Goal: Transaction & Acquisition: Book appointment/travel/reservation

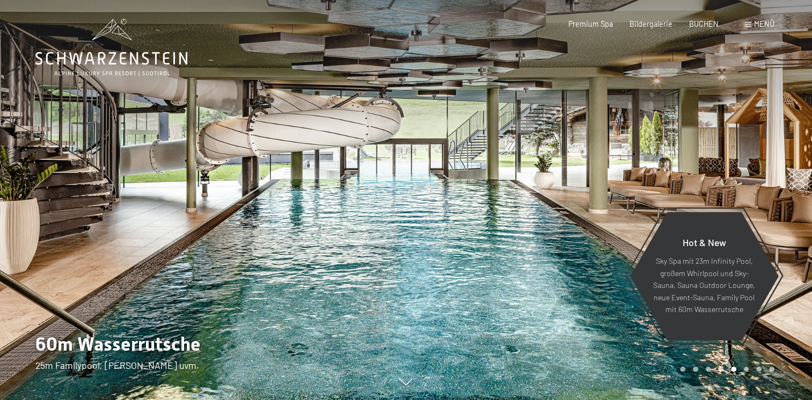
click at [374, 199] on div at bounding box center [203, 200] width 406 height 400
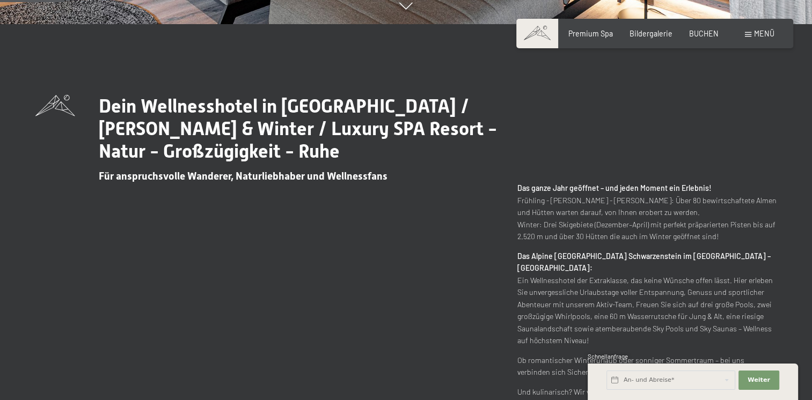
scroll to position [590, 0]
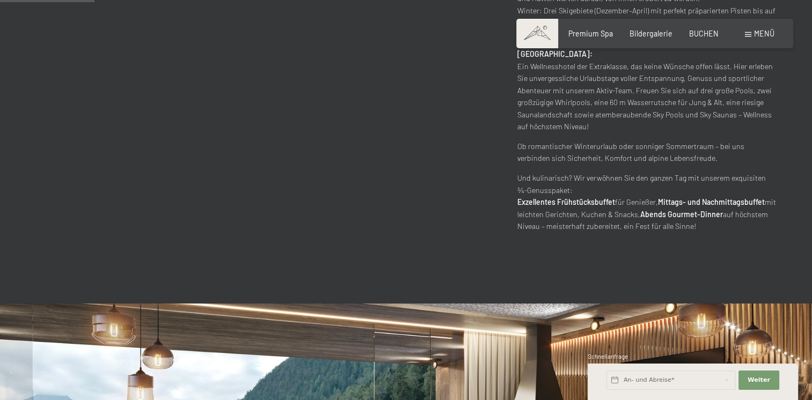
drag, startPoint x: 540, startPoint y: 97, endPoint x: 503, endPoint y: 100, distance: 37.2
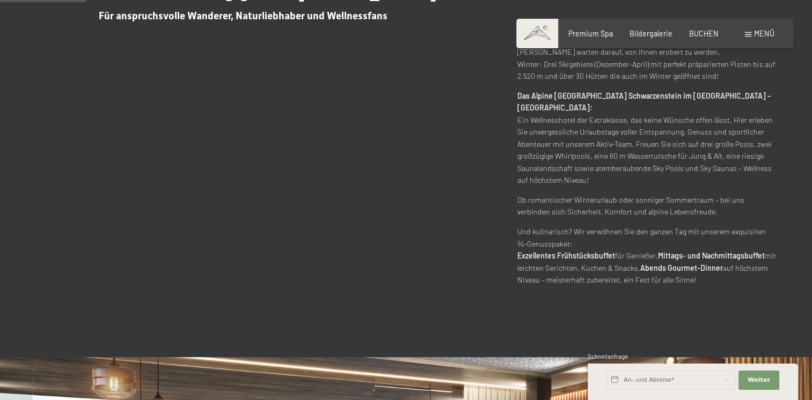
scroll to position [698, 0]
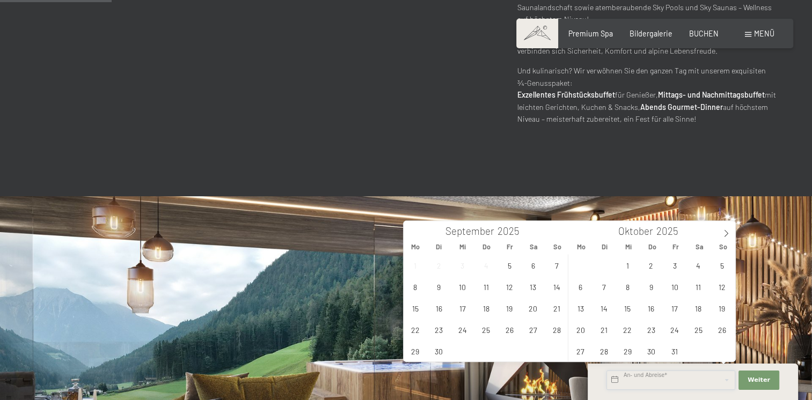
click at [669, 383] on input "text" at bounding box center [670, 380] width 129 height 19
click at [677, 290] on span "10" at bounding box center [674, 286] width 21 height 21
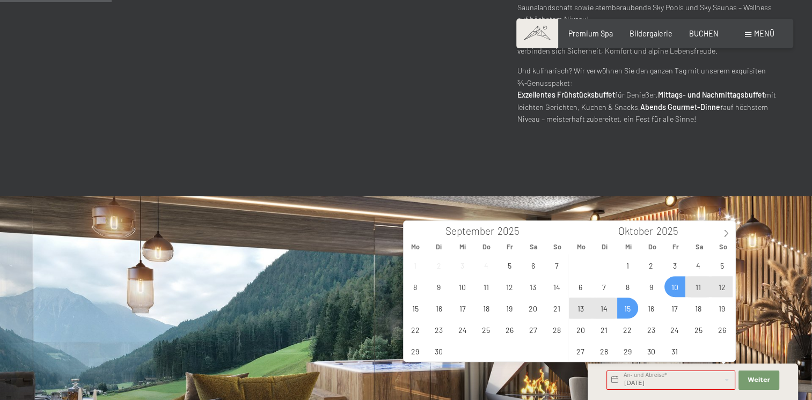
click at [623, 309] on span "15" at bounding box center [627, 308] width 21 height 21
type input "Fr. 10.10.2025 - Mi. 15.10.2025"
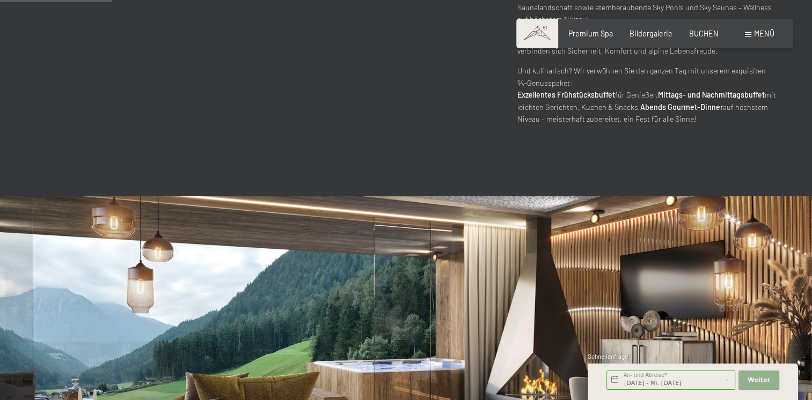
click at [766, 385] on button "Weiter Adressfelder ausblenden" at bounding box center [758, 380] width 41 height 19
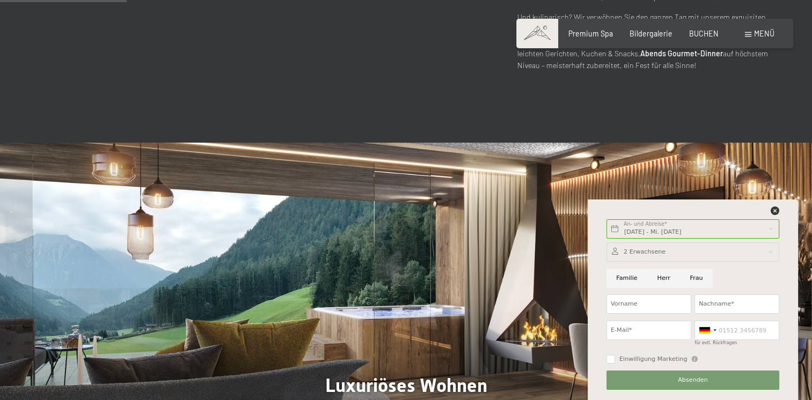
scroll to position [859, 0]
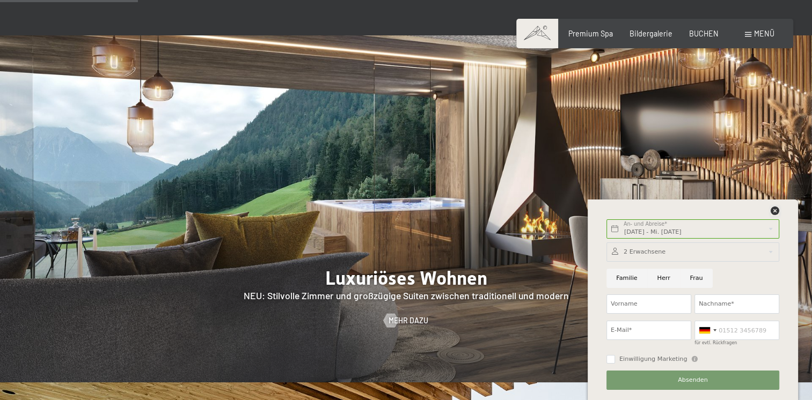
click at [775, 216] on div "Fr. 10.10.2025 - Mi. 15.10.2025 An- und Abreise* 5 Nächte Weiter Adressfelder a…" at bounding box center [692, 300] width 187 height 201
click at [773, 211] on icon at bounding box center [775, 211] width 9 height 9
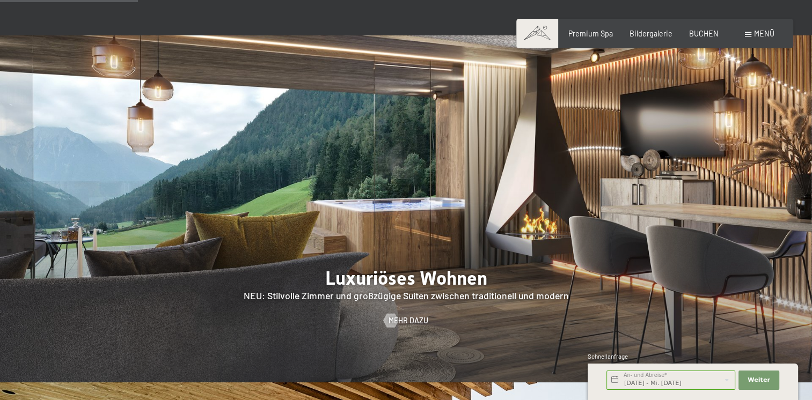
click at [702, 39] on div "Buchen Anfragen Premium Spa Bildergalerie BUCHEN Menü DE IT EN Gutschein Bilder…" at bounding box center [654, 33] width 239 height 11
click at [698, 39] on div "Buchen Anfragen Premium Spa Bildergalerie BUCHEN Menü DE IT EN Gutschein Bilder…" at bounding box center [654, 33] width 239 height 11
click at [698, 35] on span "BUCHEN" at bounding box center [704, 31] width 30 height 9
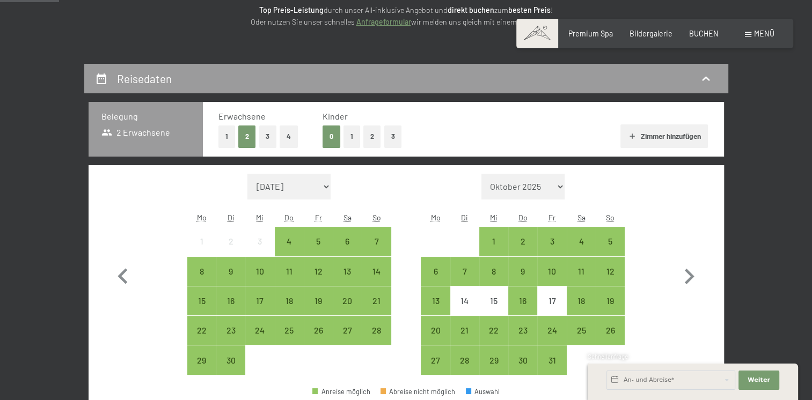
scroll to position [268, 0]
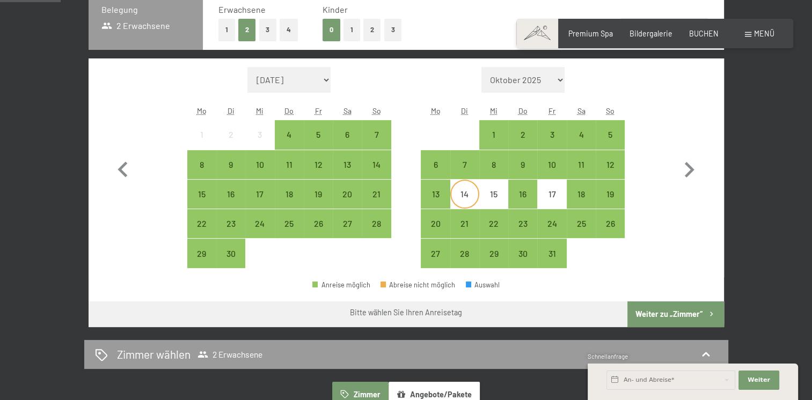
click at [468, 197] on div "14" at bounding box center [464, 203] width 27 height 27
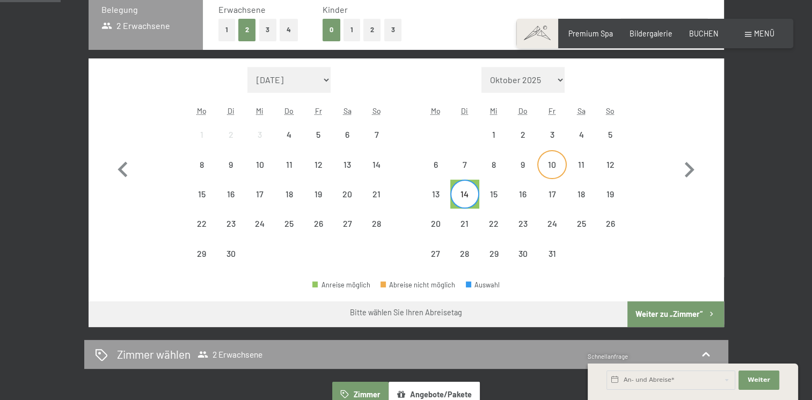
click at [558, 169] on div "10" at bounding box center [551, 173] width 27 height 27
click at [465, 202] on div "14" at bounding box center [464, 203] width 27 height 27
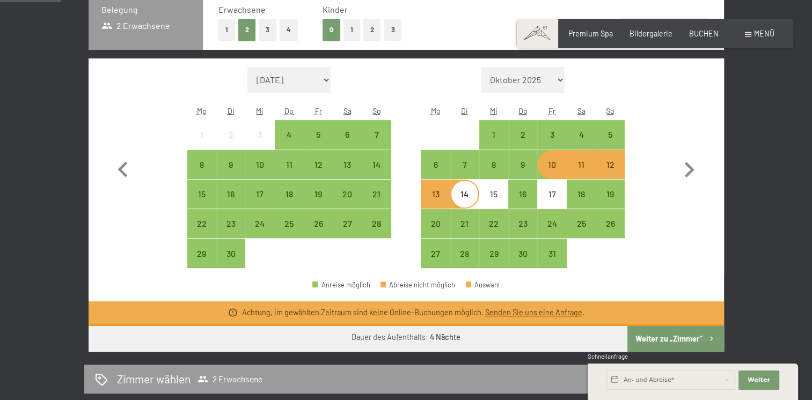
click at [641, 241] on div "Monat/Jahr September 2025 Oktober 2025 November 2025 Dezember 2025 Januar 2026 …" at bounding box center [405, 168] width 597 height 202
click at [584, 172] on div "11" at bounding box center [581, 173] width 27 height 27
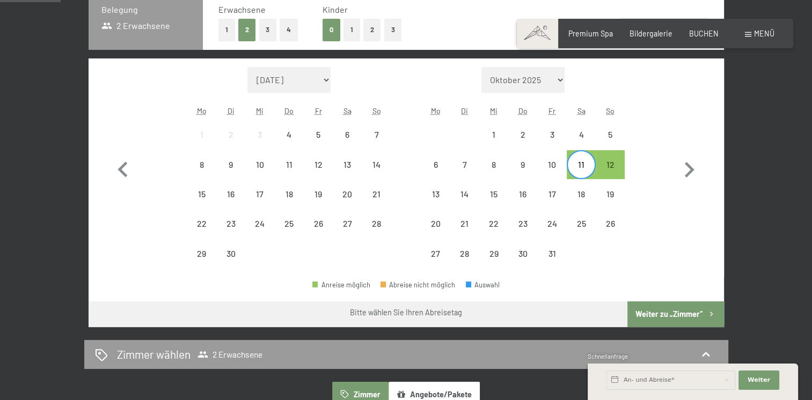
click at [647, 229] on div "Monat/Jahr September 2025 Oktober 2025 November 2025 Dezember 2025 Januar 2026 …" at bounding box center [405, 168] width 597 height 202
click at [129, 166] on icon "button" at bounding box center [122, 170] width 31 height 31
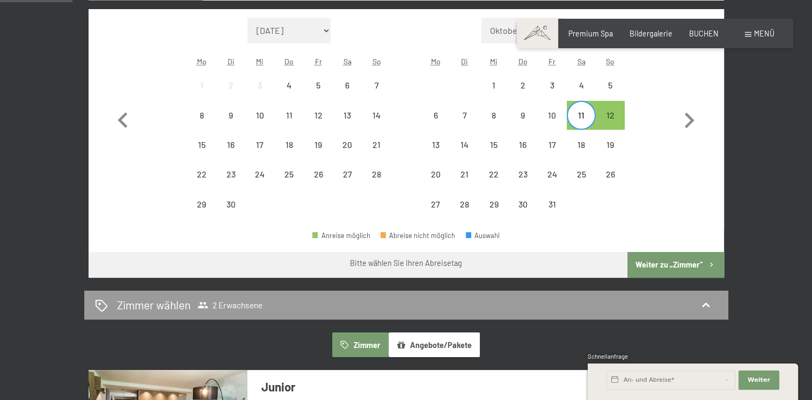
scroll to position [322, 0]
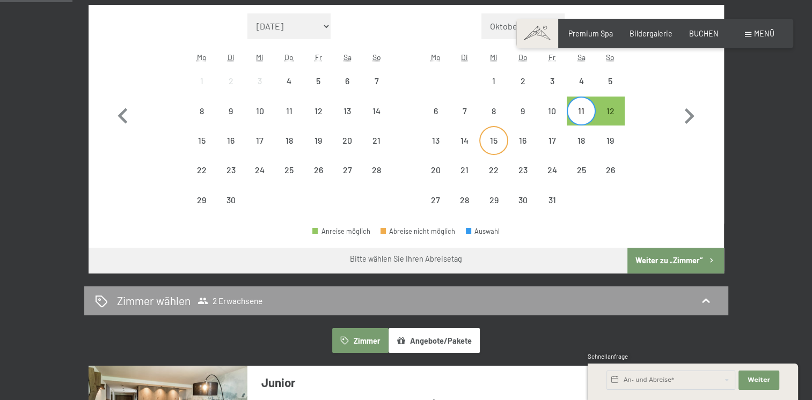
click at [497, 143] on div "15" at bounding box center [493, 149] width 27 height 27
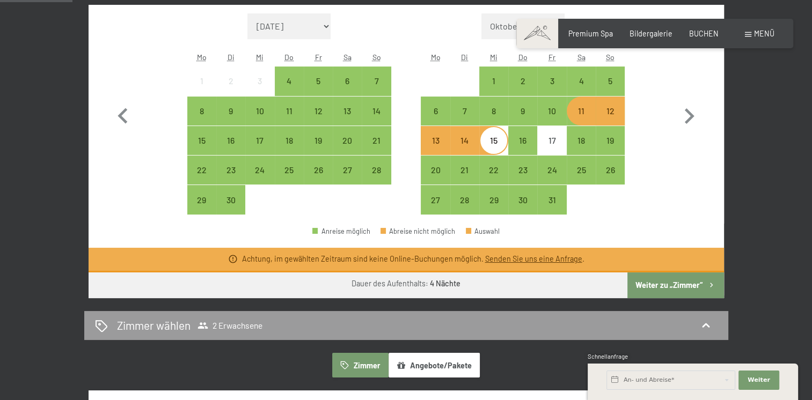
click at [584, 116] on div "11" at bounding box center [581, 120] width 27 height 27
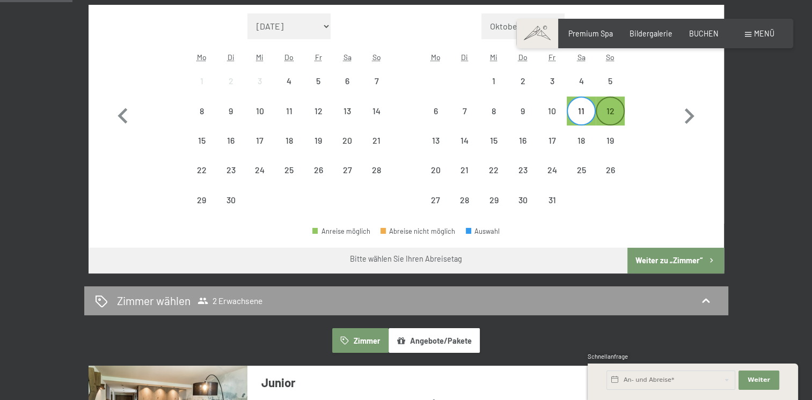
click at [605, 108] on div "12" at bounding box center [610, 120] width 27 height 27
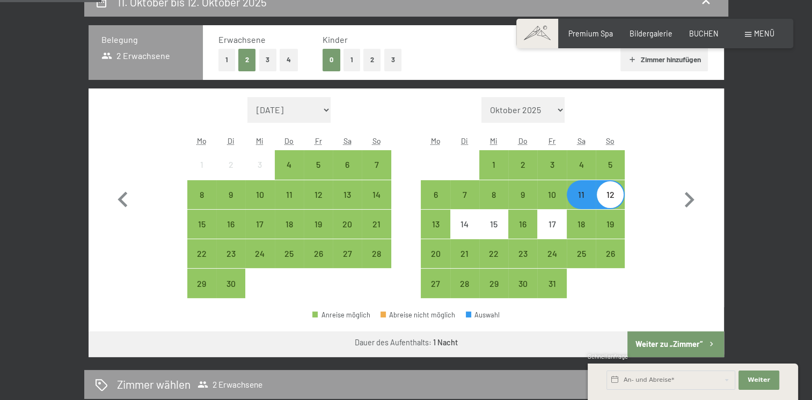
scroll to position [215, 0]
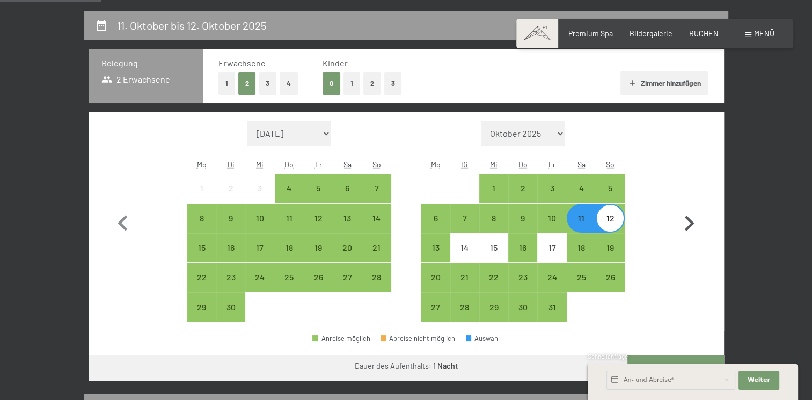
click at [685, 230] on icon "button" at bounding box center [689, 223] width 31 height 31
select select "2025-10-01"
select select "2025-11-01"
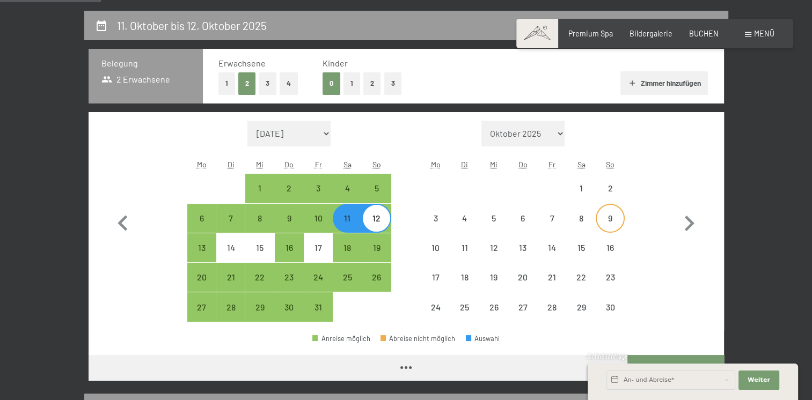
select select "2025-10-01"
select select "2025-11-01"
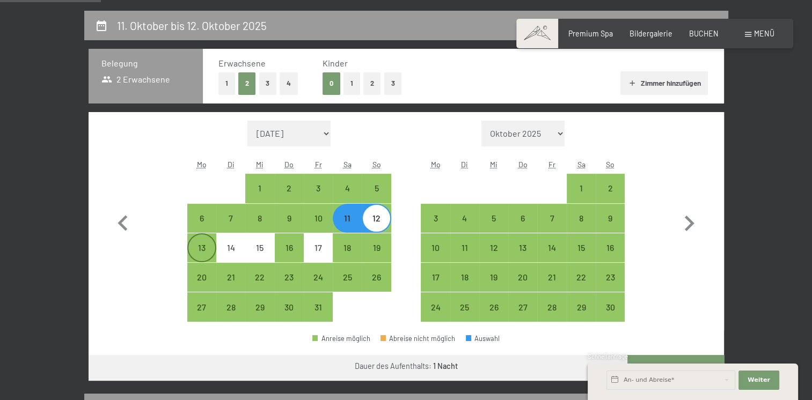
click at [199, 245] on div "13" at bounding box center [201, 257] width 27 height 27
select select "2025-10-01"
select select "2025-11-01"
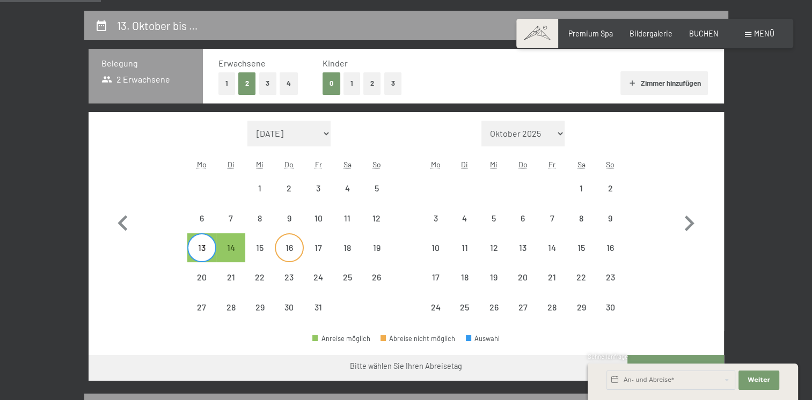
click at [297, 253] on div "16" at bounding box center [289, 257] width 27 height 27
select select "2025-10-01"
select select "2025-11-01"
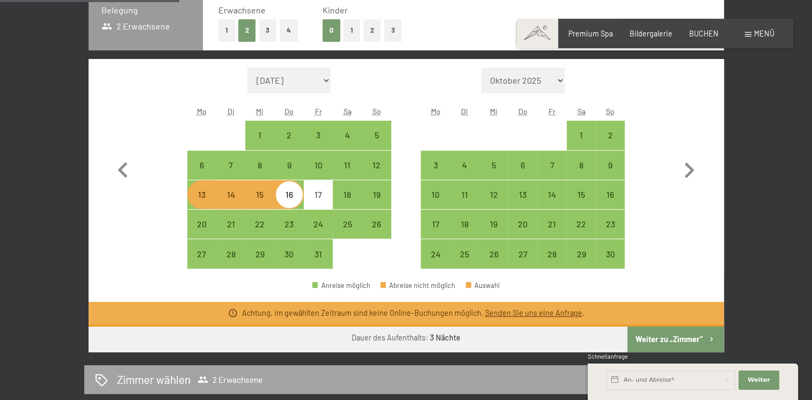
scroll to position [268, 0]
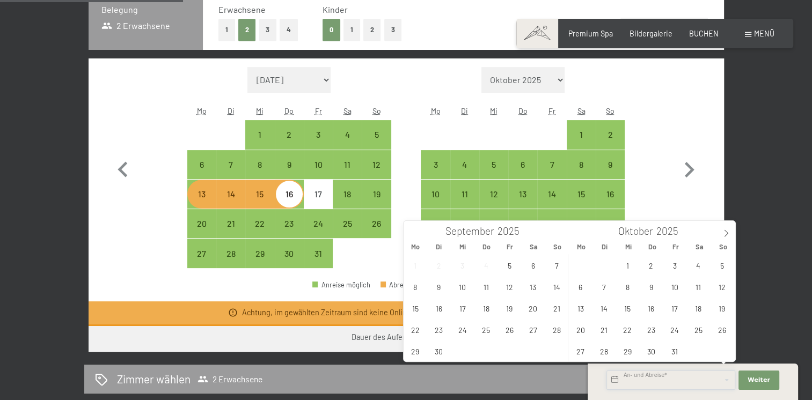
click at [654, 389] on input "text" at bounding box center [670, 380] width 129 height 19
click at [699, 290] on span "11" at bounding box center [698, 286] width 21 height 21
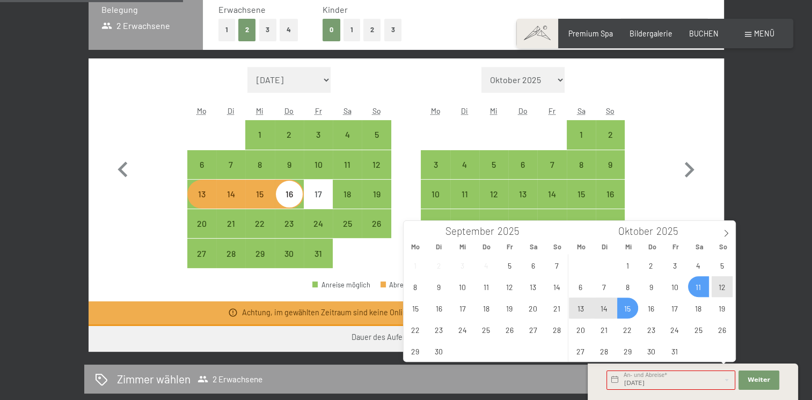
click at [625, 312] on span "15" at bounding box center [627, 308] width 21 height 21
type input "Sa. 11.10.2025 - Mi. 15.10.2025"
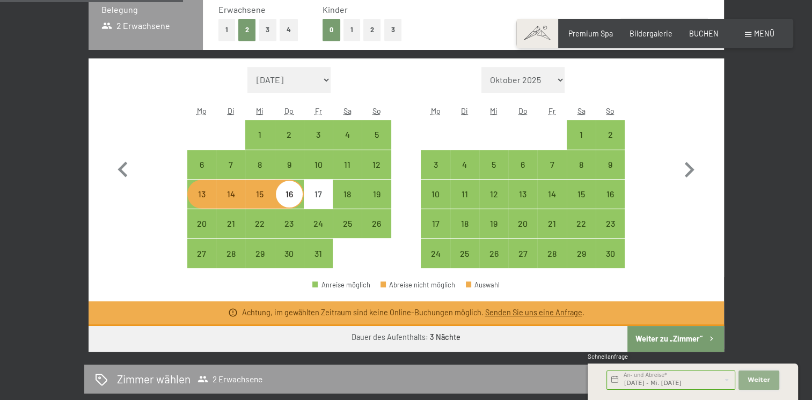
click at [766, 380] on span "Weiter" at bounding box center [759, 380] width 23 height 9
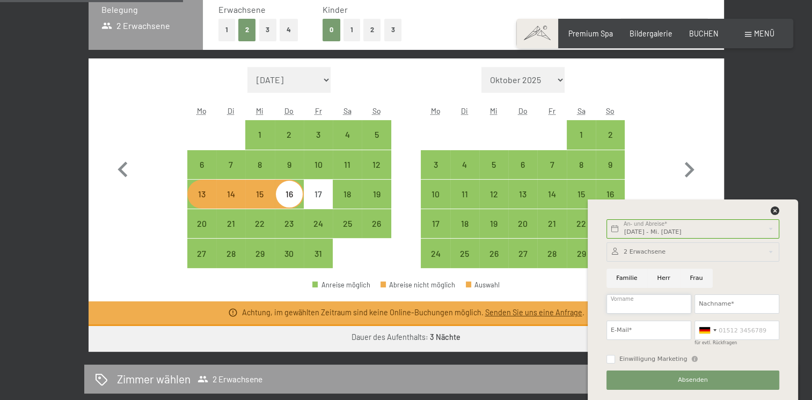
click at [646, 303] on input "Vorname" at bounding box center [648, 304] width 85 height 19
type input "Sandra"
type input "Bachmann"
click at [640, 334] on input "E-Mail*" at bounding box center [648, 330] width 85 height 19
type input "sabac"
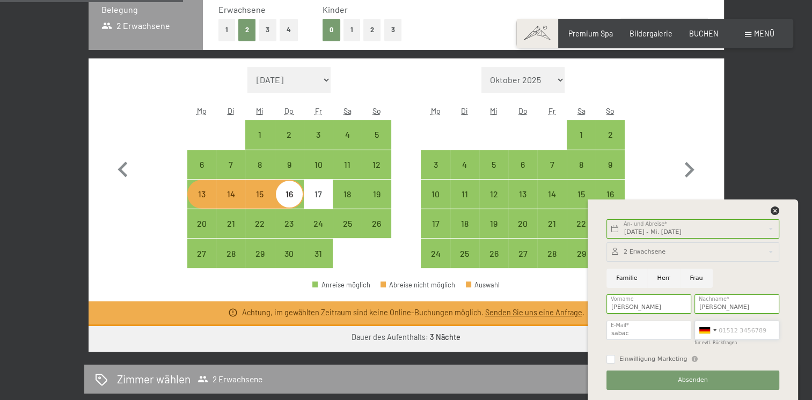
click at [740, 328] on input "für evtl. Rückfragen" at bounding box center [736, 330] width 85 height 19
click at [716, 330] on div at bounding box center [707, 330] width 25 height 18
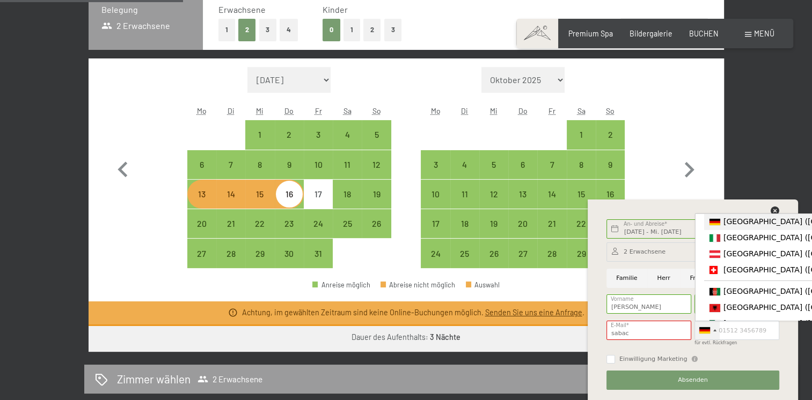
click at [716, 330] on div at bounding box center [707, 330] width 25 height 18
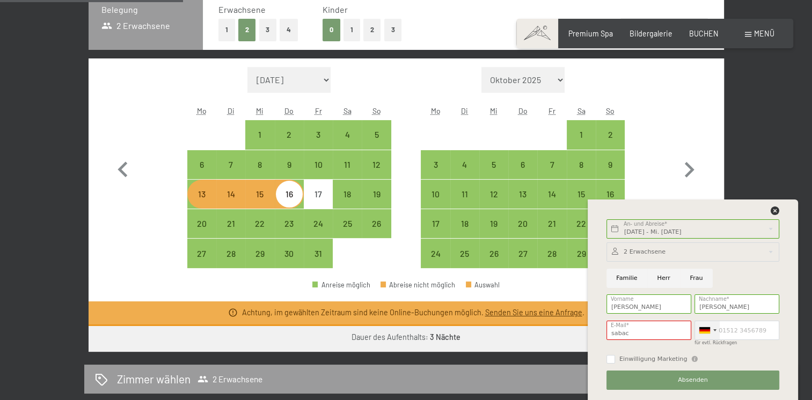
click at [716, 330] on div at bounding box center [707, 330] width 25 height 18
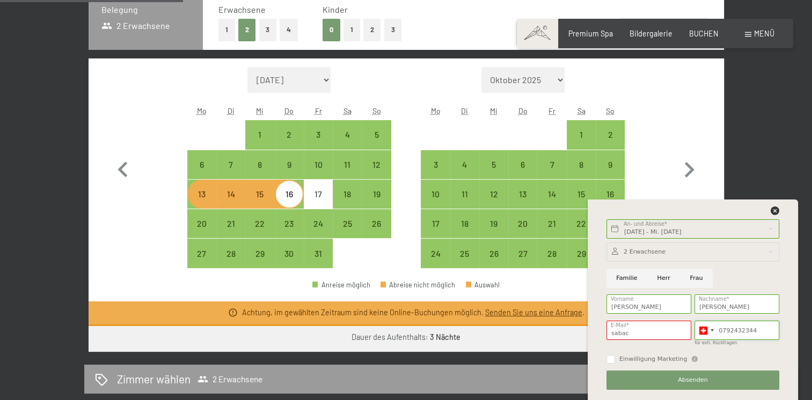
type input "0792432344"
click at [641, 336] on input "sabac" at bounding box center [648, 330] width 85 height 19
type input "sabac@gmx.ch"
click at [529, 367] on div "Zimmer wählen 2 Erwachsene" at bounding box center [406, 380] width 644 height 30
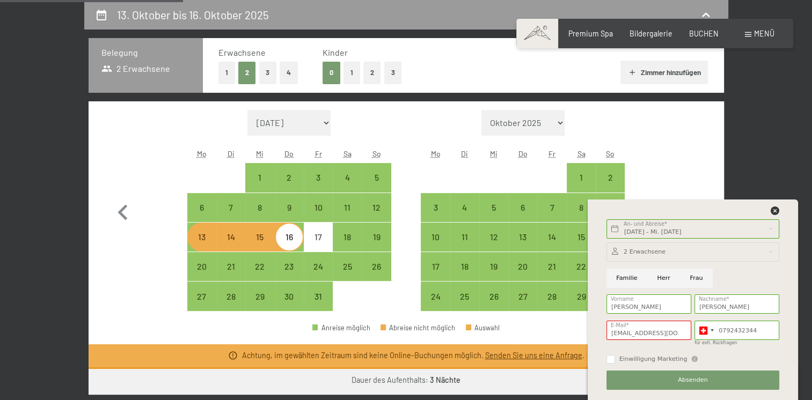
select select "2025-10-01"
select select "2025-11-01"
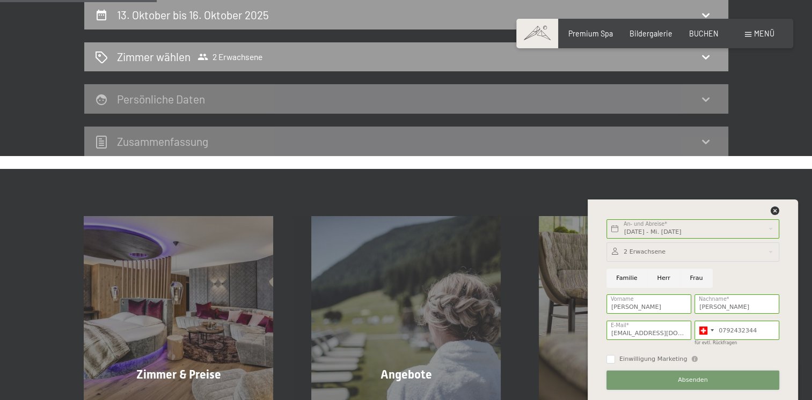
click at [685, 383] on span "Absenden" at bounding box center [693, 380] width 30 height 9
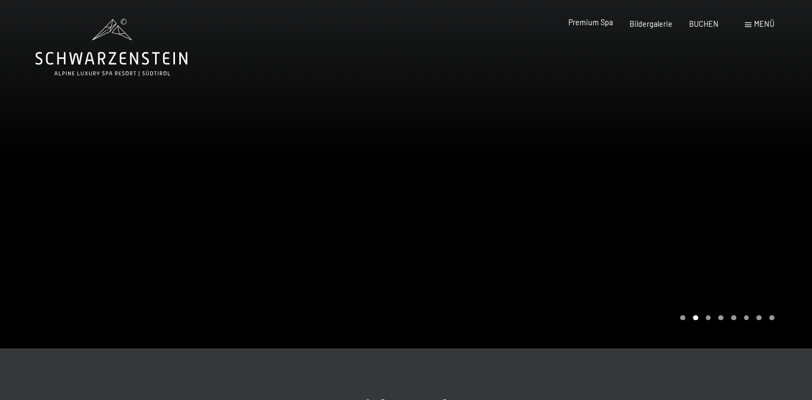
click at [587, 26] on span "Premium Spa" at bounding box center [590, 22] width 45 height 9
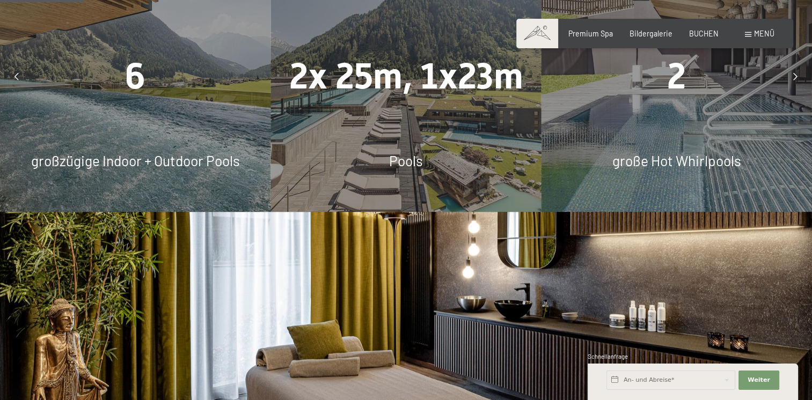
scroll to position [698, 0]
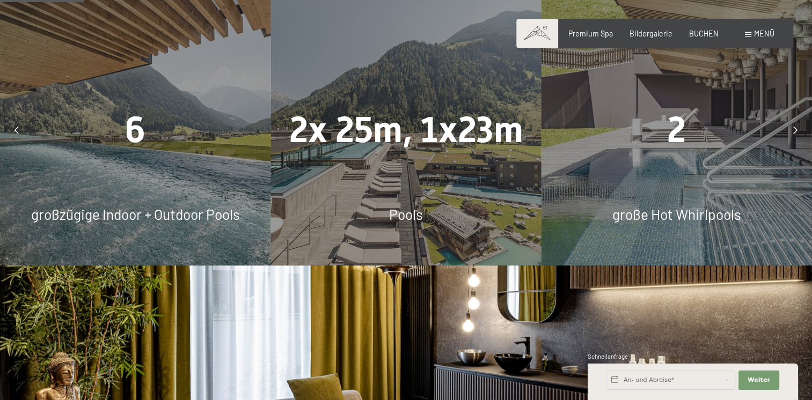
click at [797, 133] on icon at bounding box center [795, 131] width 4 height 8
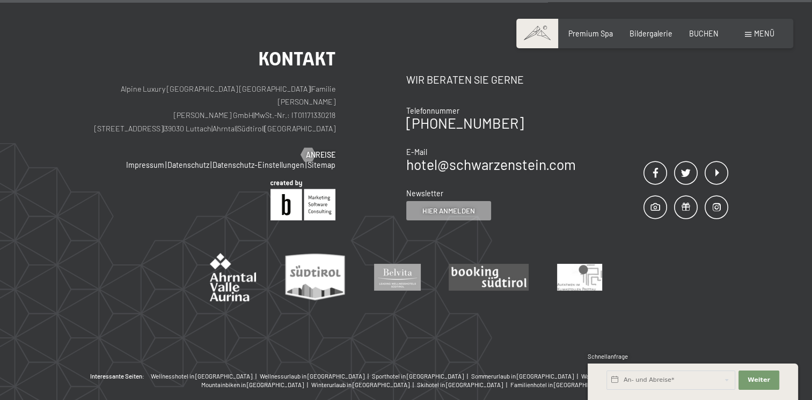
scroll to position [5874, 0]
